Goal: Information Seeking & Learning: Learn about a topic

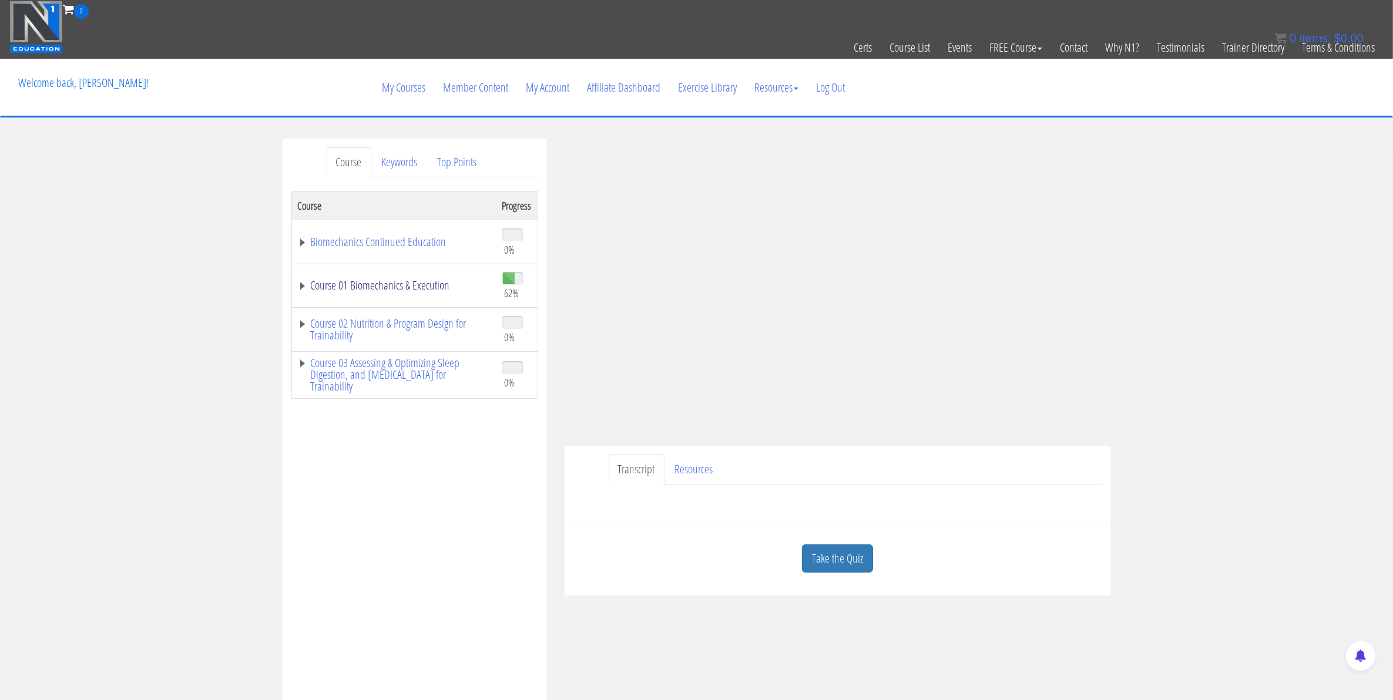
click at [359, 291] on link "Course 01 Biomechanics & Execution" at bounding box center [394, 286] width 193 height 12
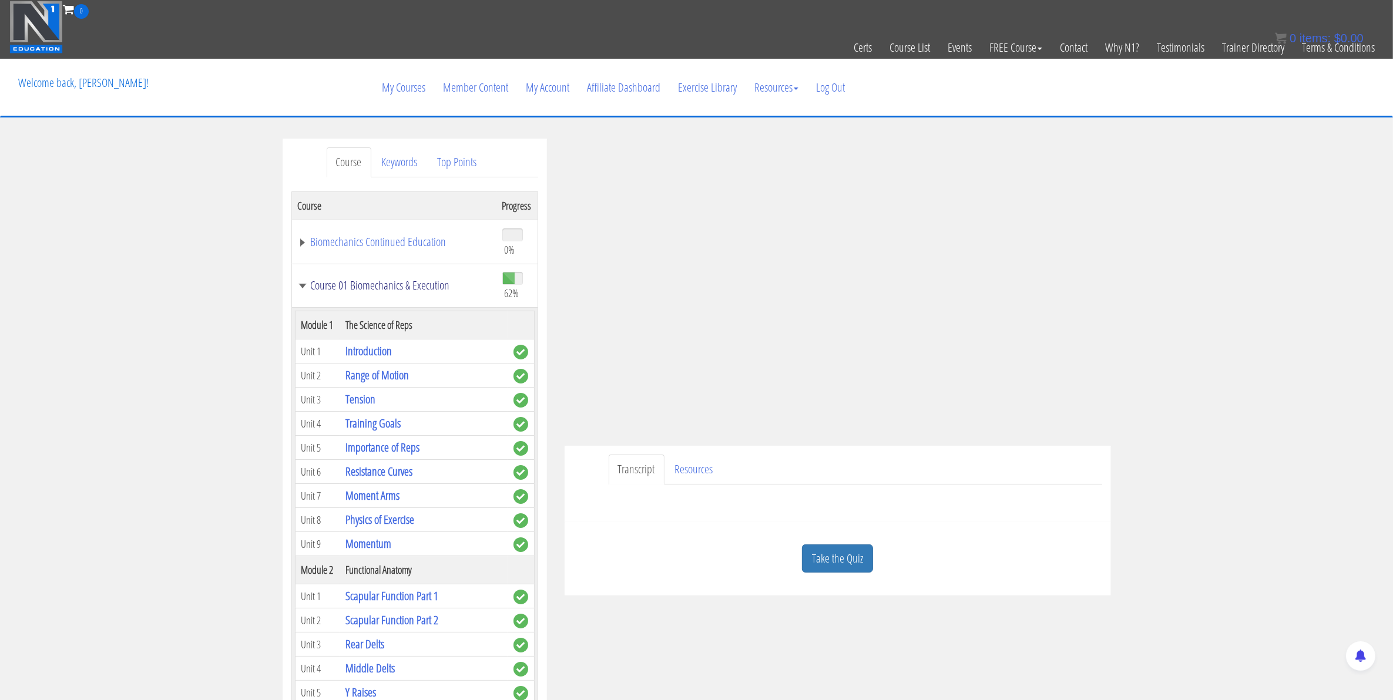
click at [354, 294] on td "Course 01 Biomechanics & Execution" at bounding box center [393, 286] width 205 height 44
click at [349, 290] on link "Course 01 Biomechanics & Execution" at bounding box center [394, 286] width 193 height 12
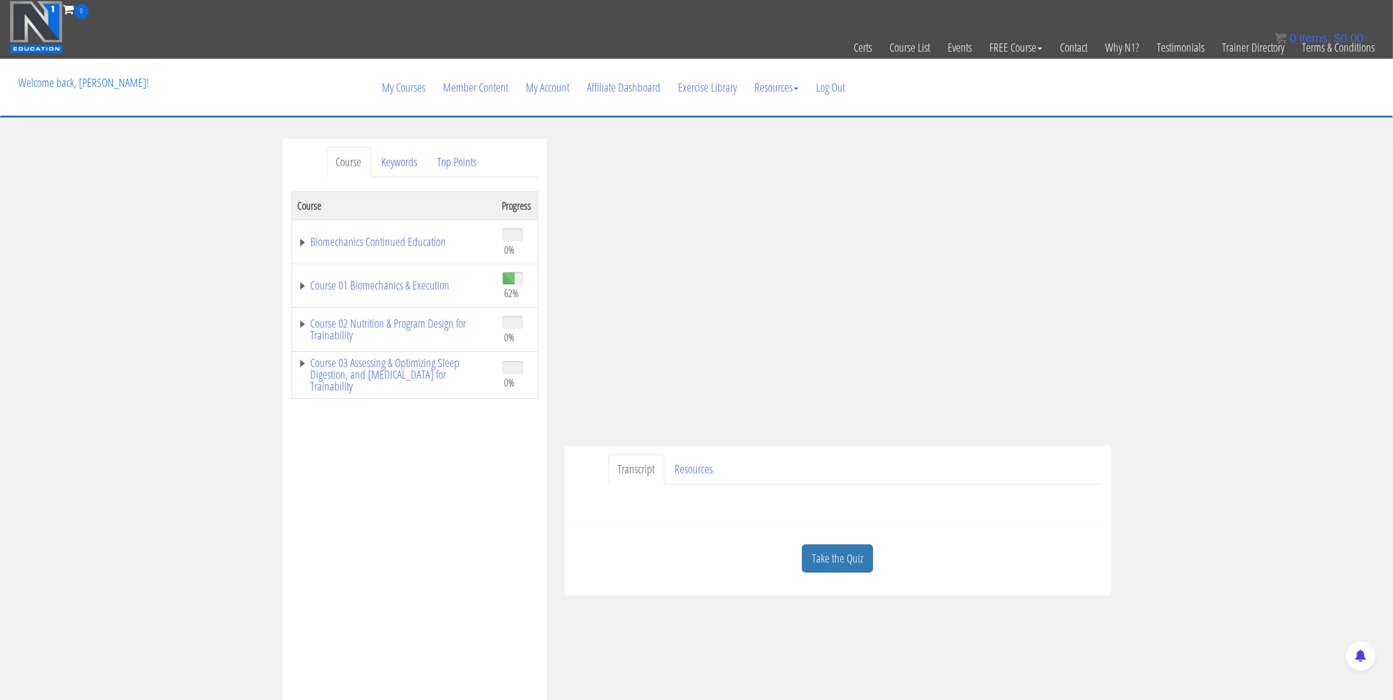
click at [388, 294] on td "Course 01 Biomechanics & Execution" at bounding box center [393, 286] width 205 height 44
click at [383, 290] on link "Course 01 Biomechanics & Execution" at bounding box center [394, 286] width 193 height 12
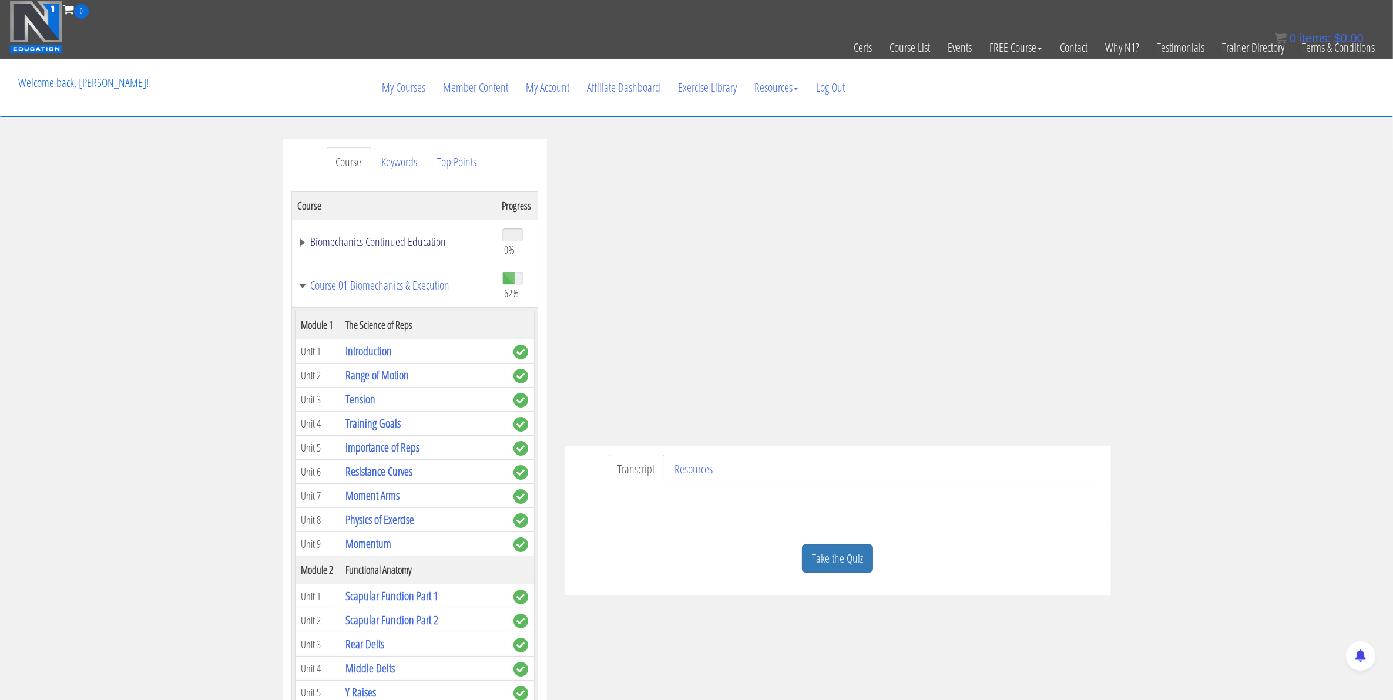
click at [306, 245] on link "Biomechanics Continued Education" at bounding box center [394, 242] width 193 height 12
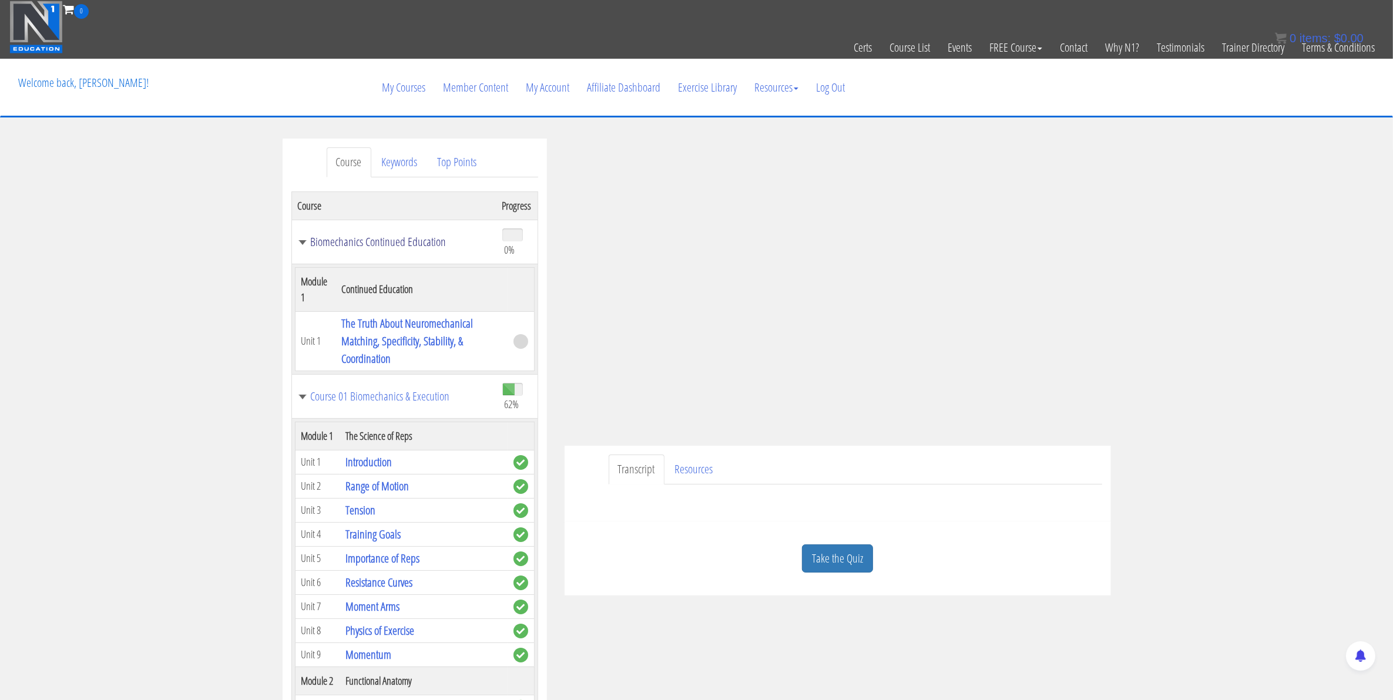
click at [304, 245] on link "Biomechanics Continued Education" at bounding box center [394, 242] width 193 height 12
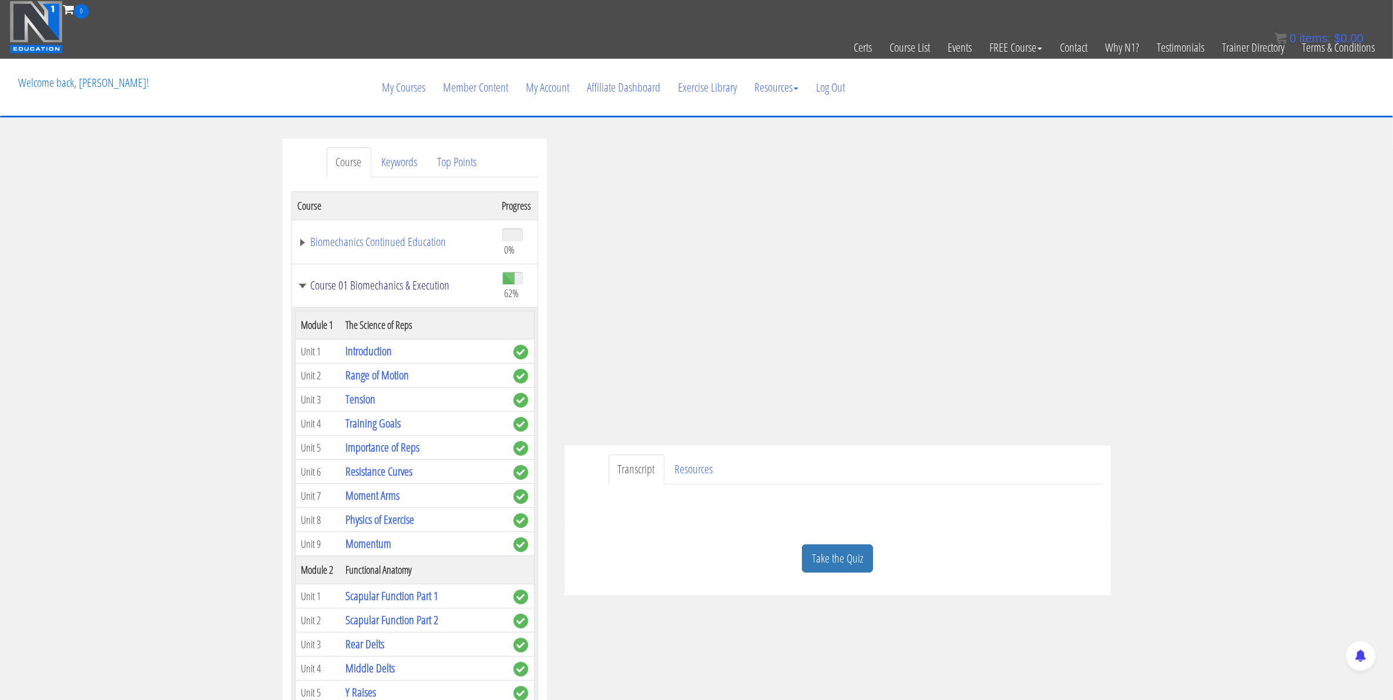
click at [304, 287] on link "Course 01 Biomechanics & Execution" at bounding box center [394, 286] width 193 height 12
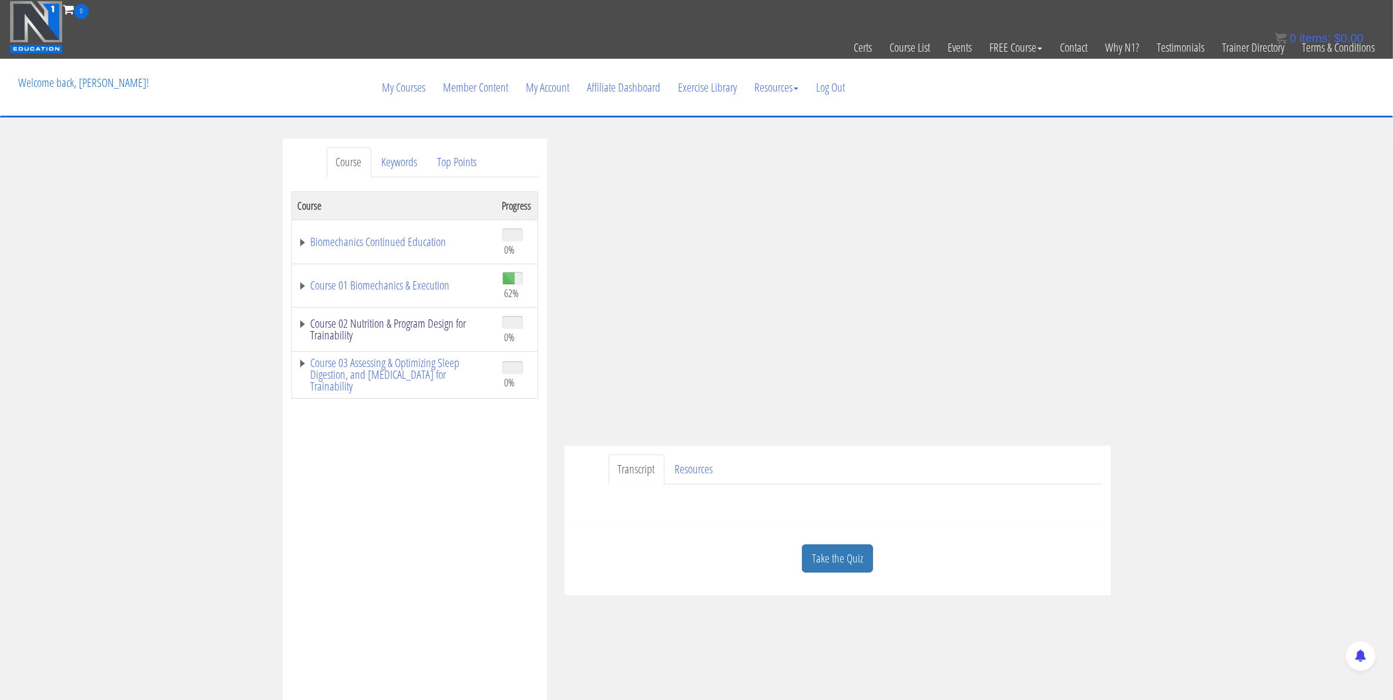
click at [308, 328] on link "Course 02 Nutrition & Program Design for Trainability" at bounding box center [394, 329] width 193 height 23
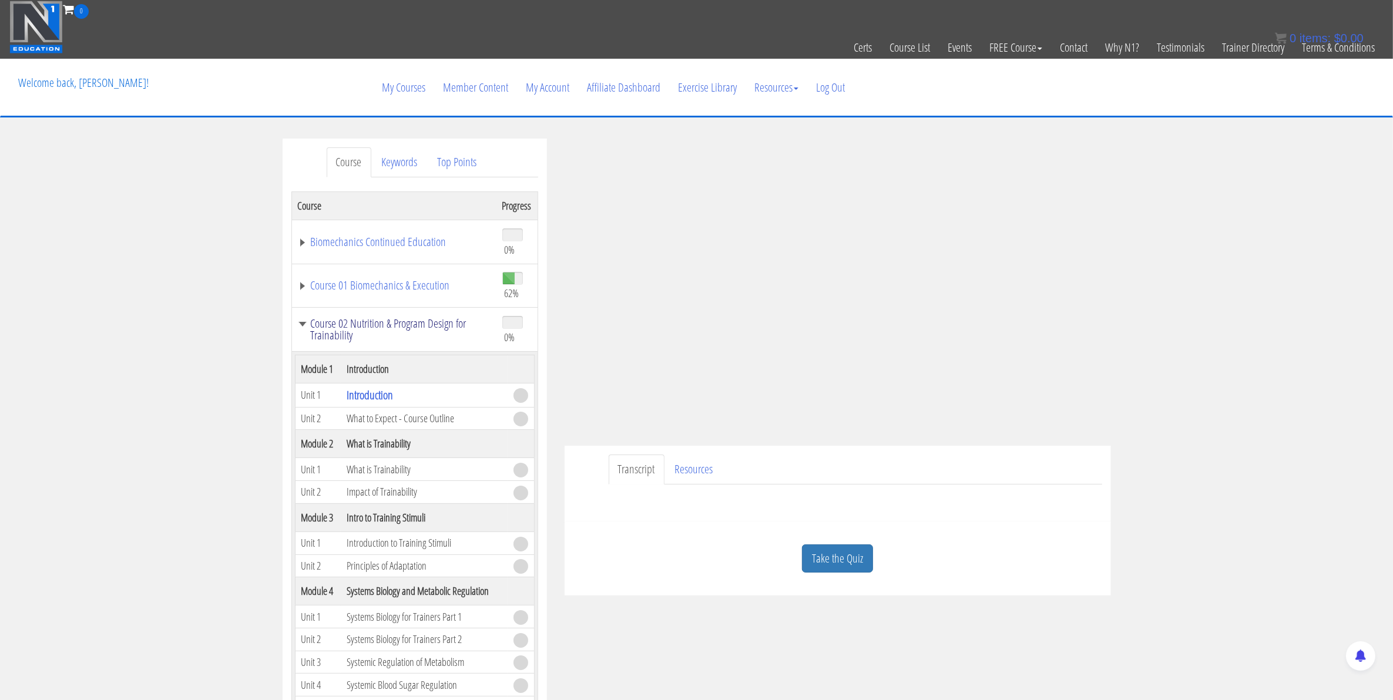
click at [302, 327] on link "Course 02 Nutrition & Program Design for Trainability" at bounding box center [394, 329] width 193 height 23
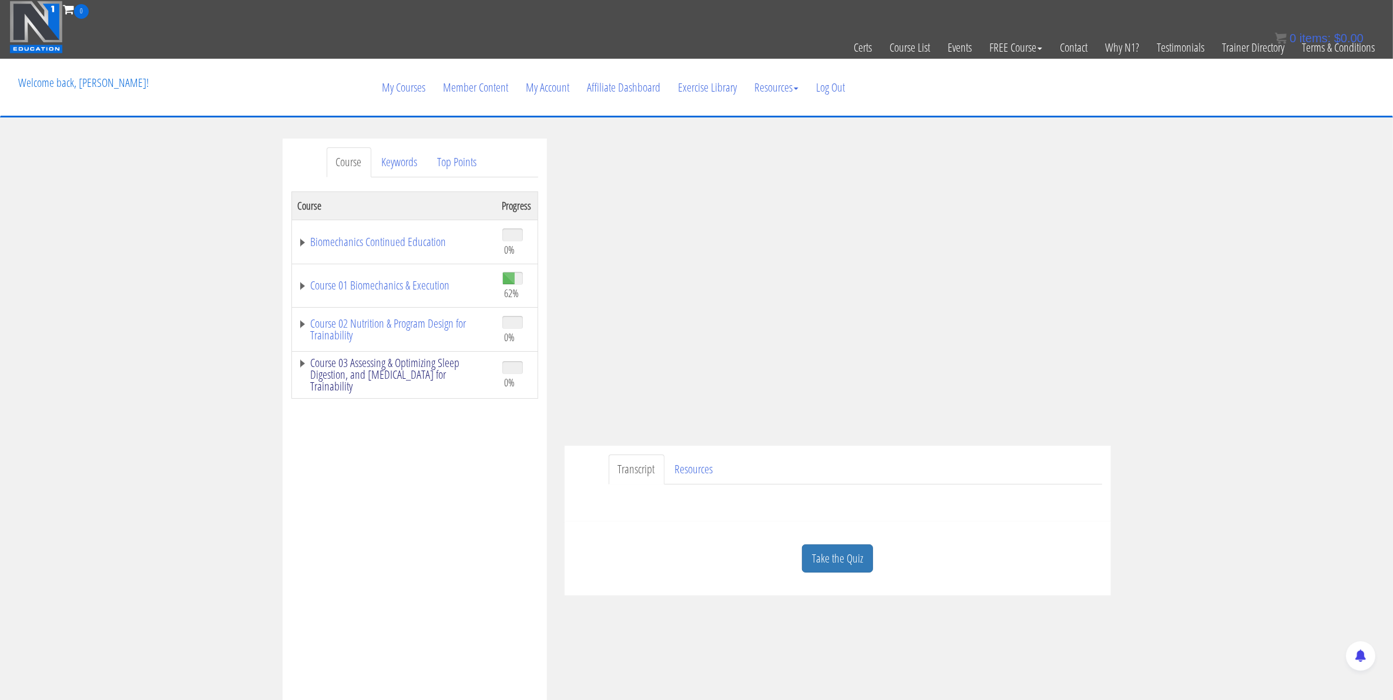
click at [300, 372] on link "Course 03 Assessing & Optimizing Sleep Digestion, and [MEDICAL_DATA] for Traina…" at bounding box center [394, 374] width 193 height 35
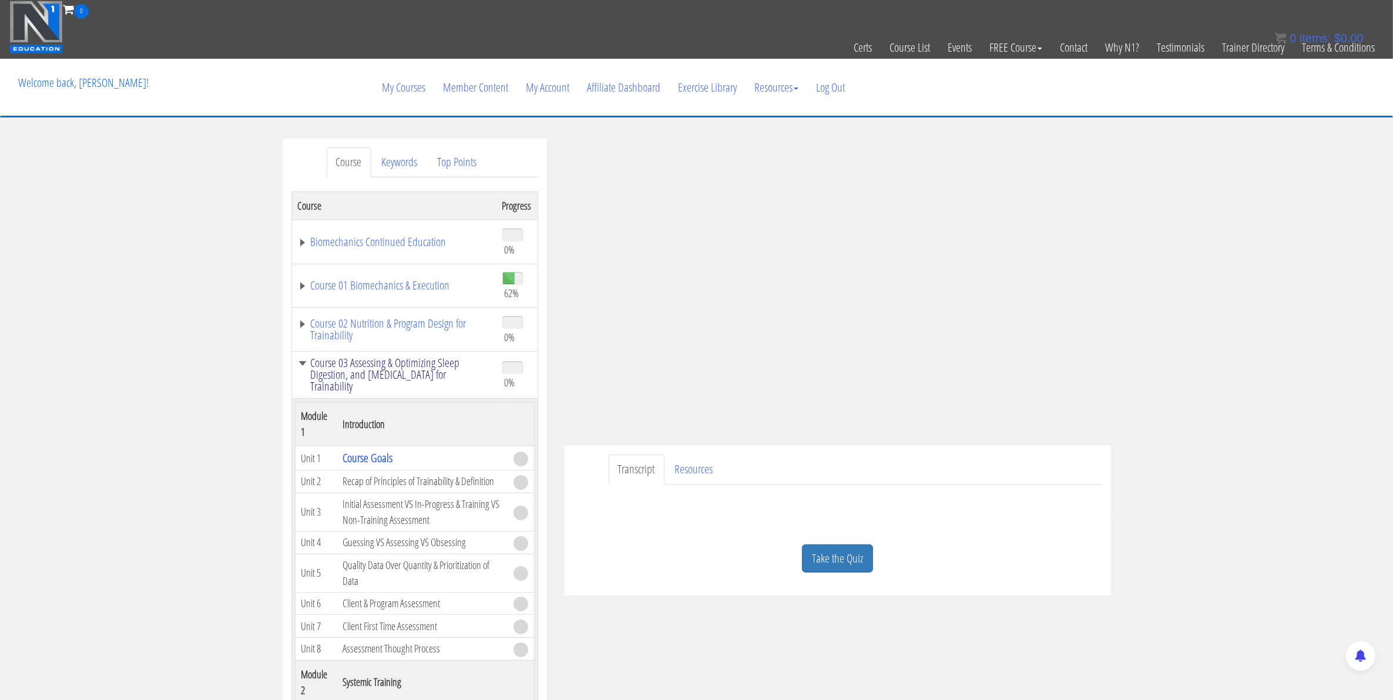
click at [303, 366] on link "Course 03 Assessing & Optimizing Sleep Digestion, and [MEDICAL_DATA] for Traina…" at bounding box center [394, 374] width 193 height 35
